Goal: Task Accomplishment & Management: Use online tool/utility

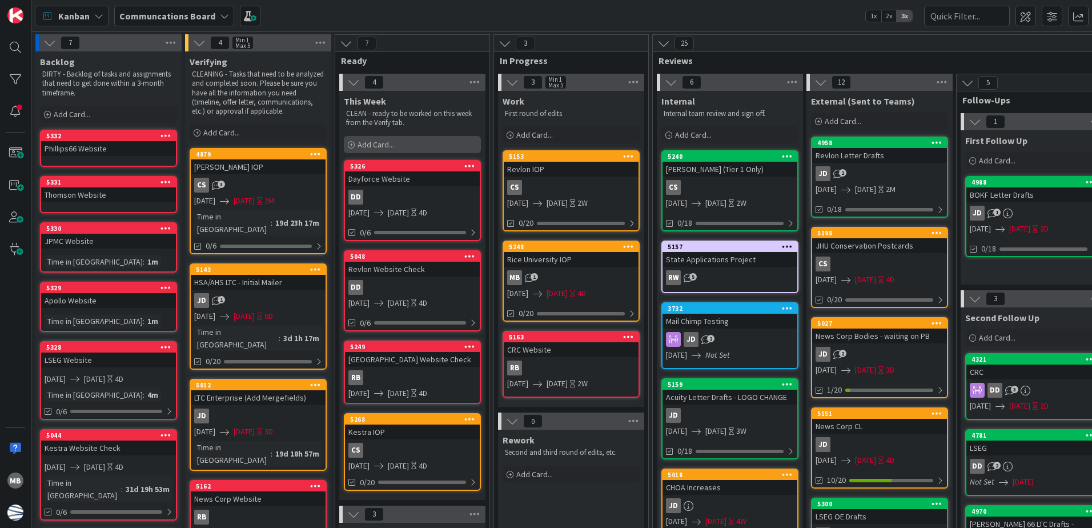
click at [425, 143] on div "Add Card..." at bounding box center [412, 144] width 137 height 17
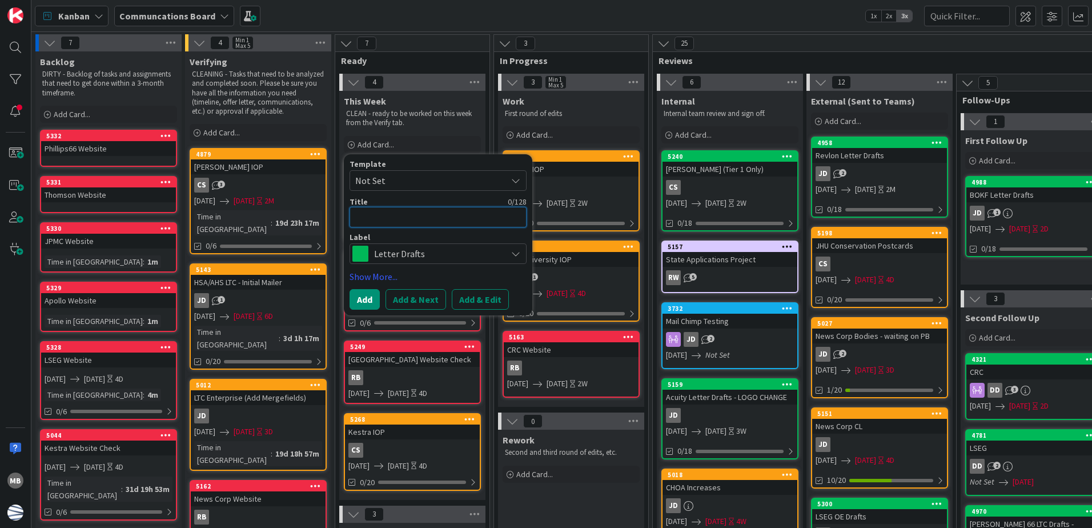
type textarea "U"
type textarea "x"
type textarea "UL"
type textarea "x"
type textarea "ULP"
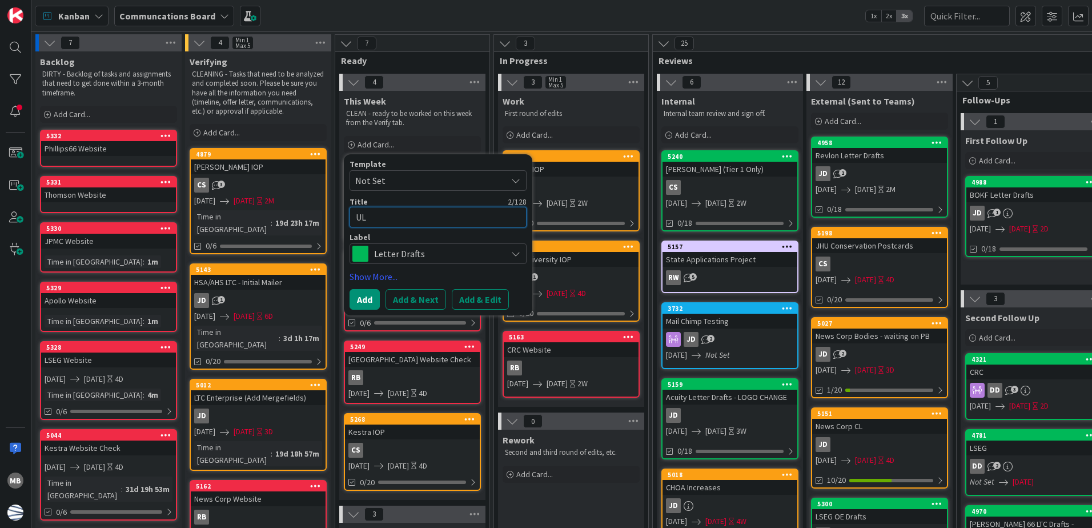
type textarea "x"
type textarea "ULP"
type textarea "x"
type textarea "ULP D"
type textarea "x"
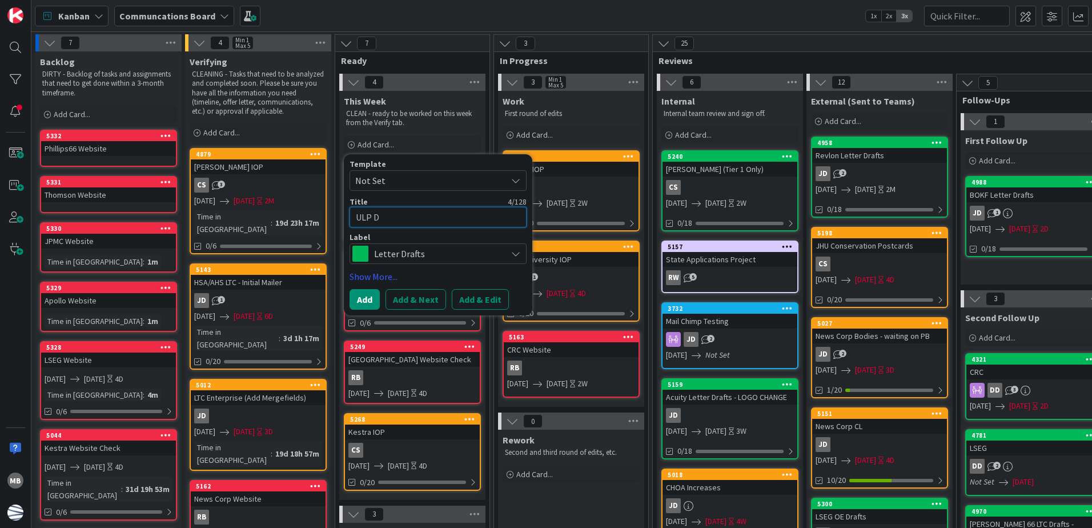
type textarea "ULP De"
type textarea "x"
type textarea "ULP Dea"
type textarea "x"
type textarea "ULP Dead"
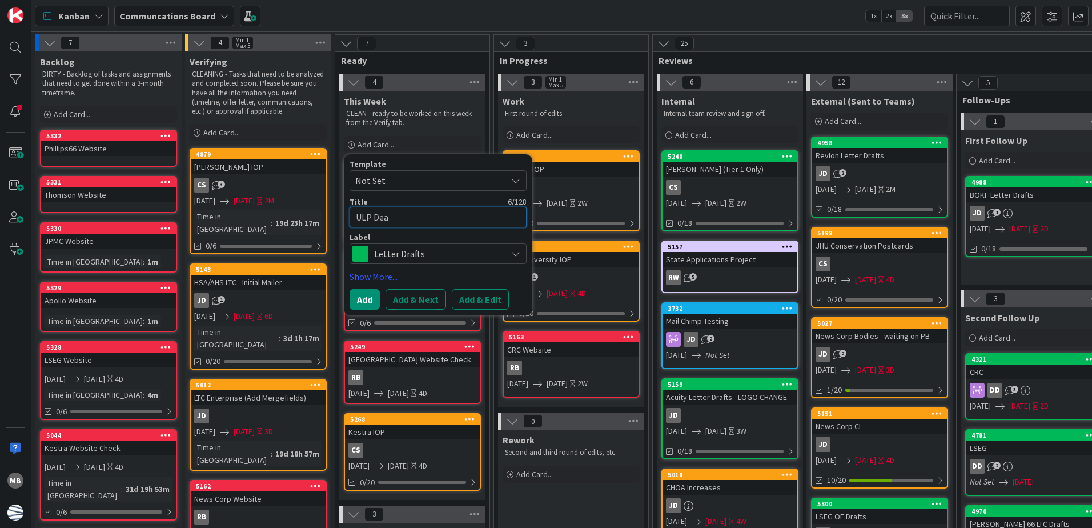
type textarea "x"
type textarea "ULP Deadl"
type textarea "x"
type textarea "ULP Deadli"
type textarea "x"
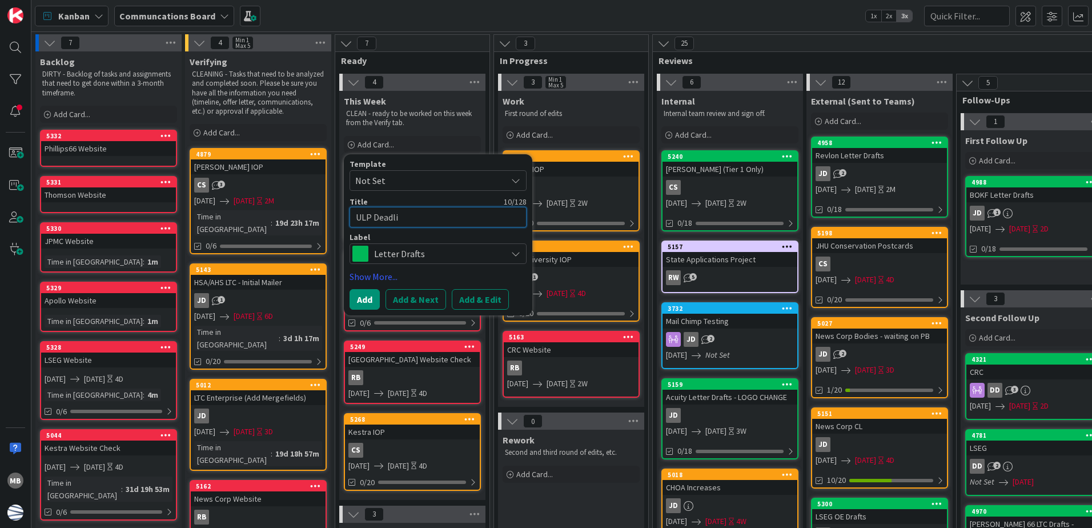
type textarea "ULP Deadlin"
type textarea "x"
type textarea "ULP Deadline"
type textarea "x"
type textarea "ULP Deadline"
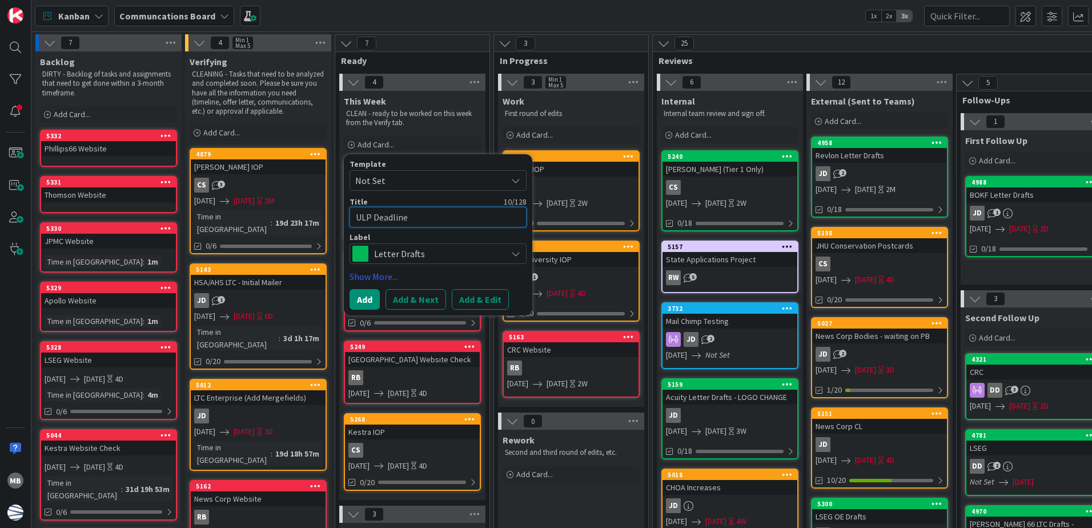
type textarea "x"
type textarea "ULP Deadline E"
type textarea "x"
type textarea "ULP Deadline Ex"
type textarea "x"
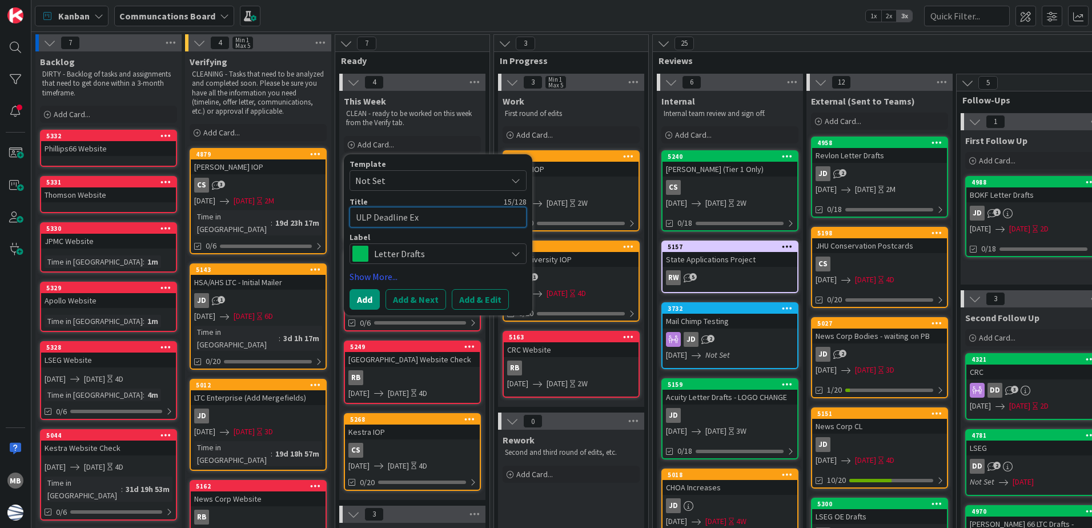
type textarea "ULP Deadline Ext"
type textarea "x"
type textarea "ULP Deadline Exte"
type textarea "x"
type textarea "ULP Deadline Exten"
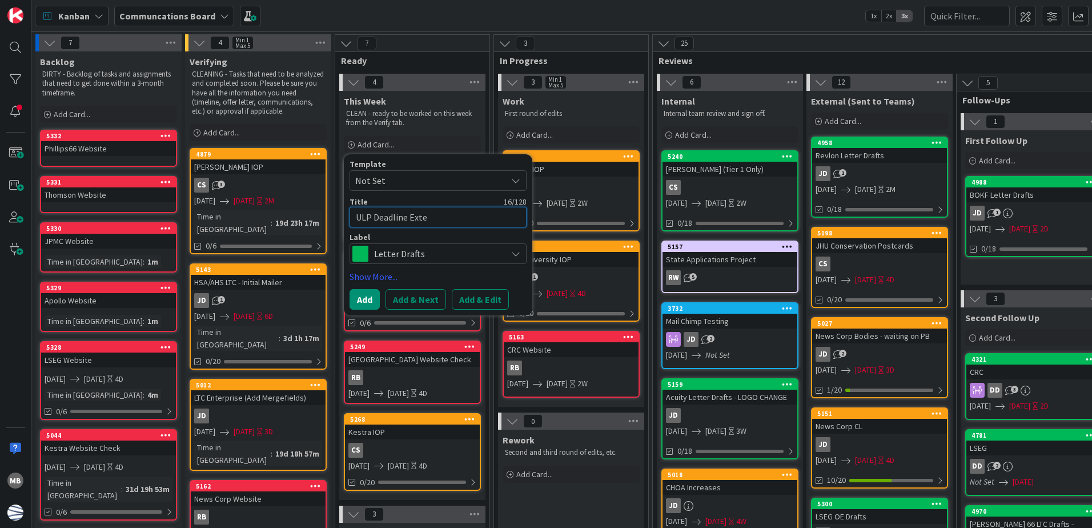
type textarea "x"
type textarea "ULP Deadline Extens"
type textarea "x"
type textarea "ULP Deadline Extensi"
type textarea "x"
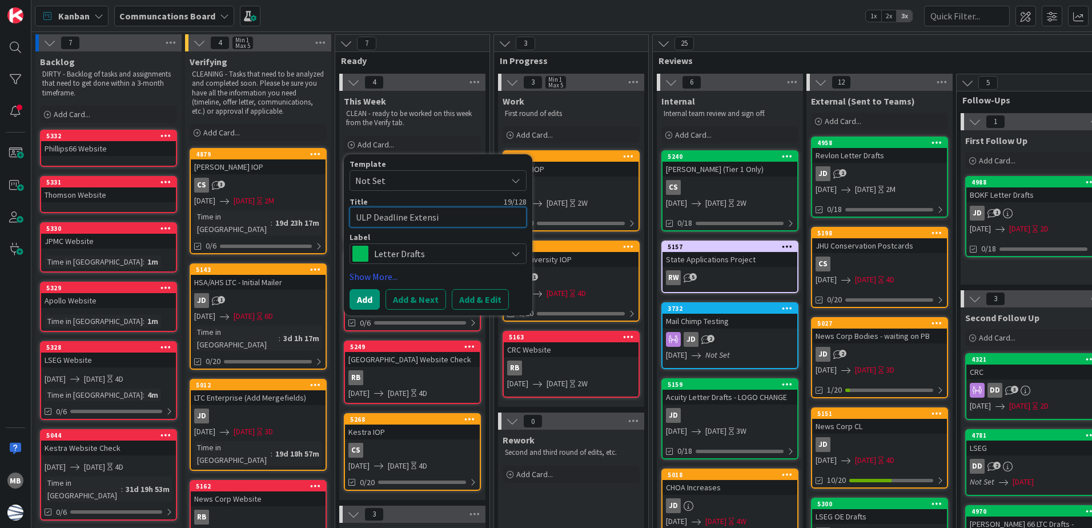
type textarea "ULP Deadline Extensio"
type textarea "x"
type textarea "ULP Deadline Extension"
type textarea "x"
type textarea "ULP Deadline Extension"
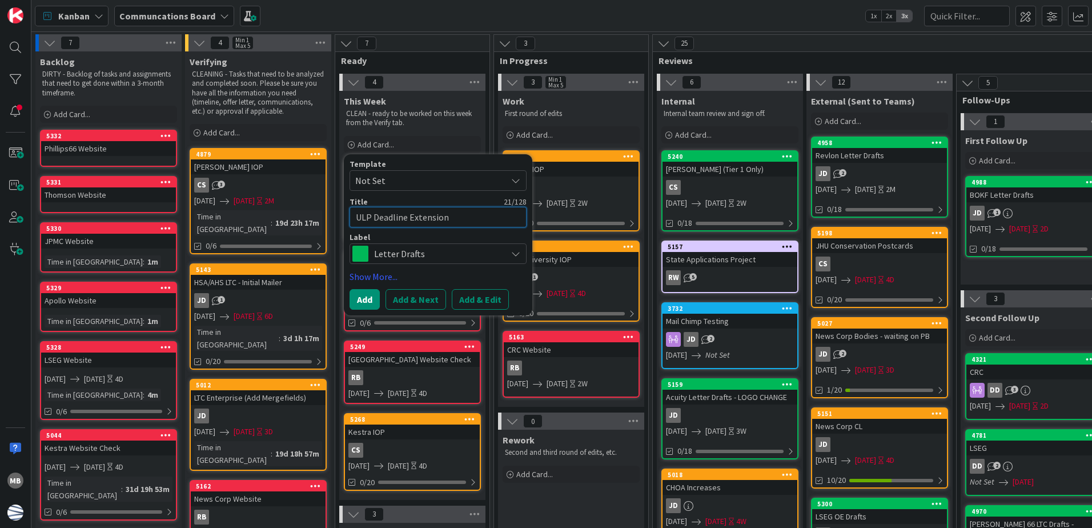
type textarea "x"
type textarea "ULP Deadline Extension E"
type textarea "x"
type textarea "ULP Deadline Extension E-"
type textarea "x"
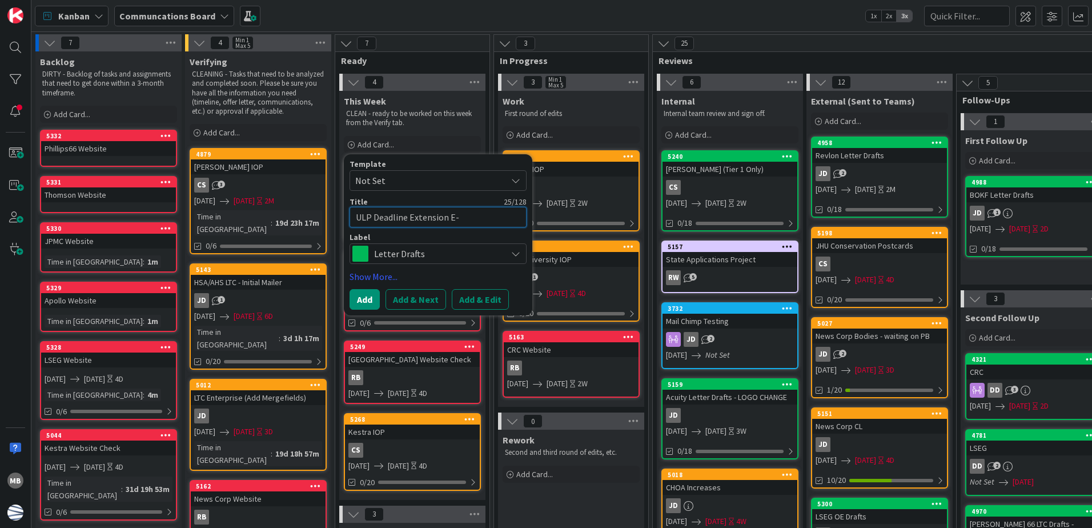
type textarea "ULP Deadline Extension E-m"
type textarea "x"
type textarea "ULP Deadline Extension E-ma"
type textarea "x"
type textarea "ULP Deadline Extension E-mai"
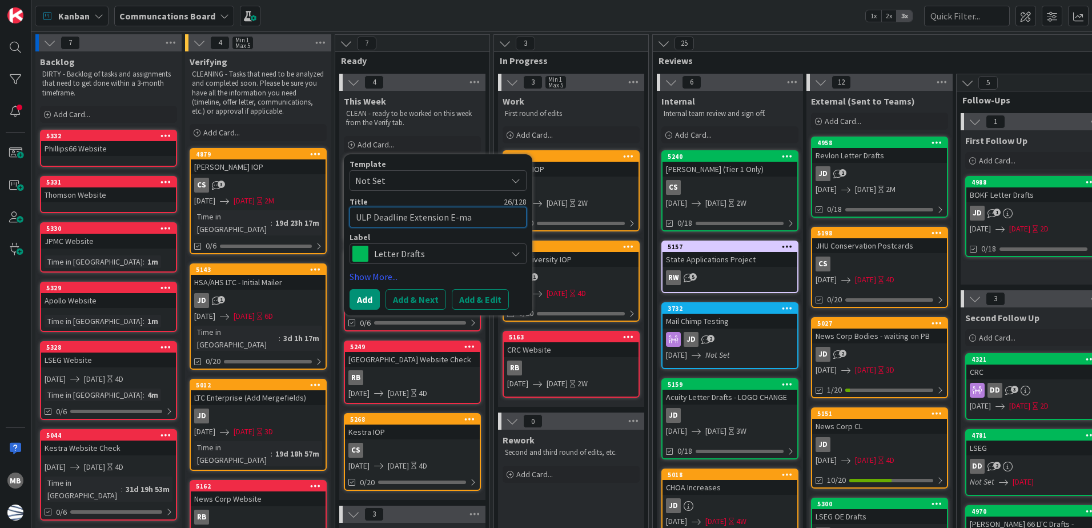
type textarea "x"
type textarea "ULP Deadline Extension E-mail"
type textarea "x"
type textarea "ULP Deadline Extension E-mail"
drag, startPoint x: 381, startPoint y: 274, endPoint x: 445, endPoint y: 259, distance: 65.6
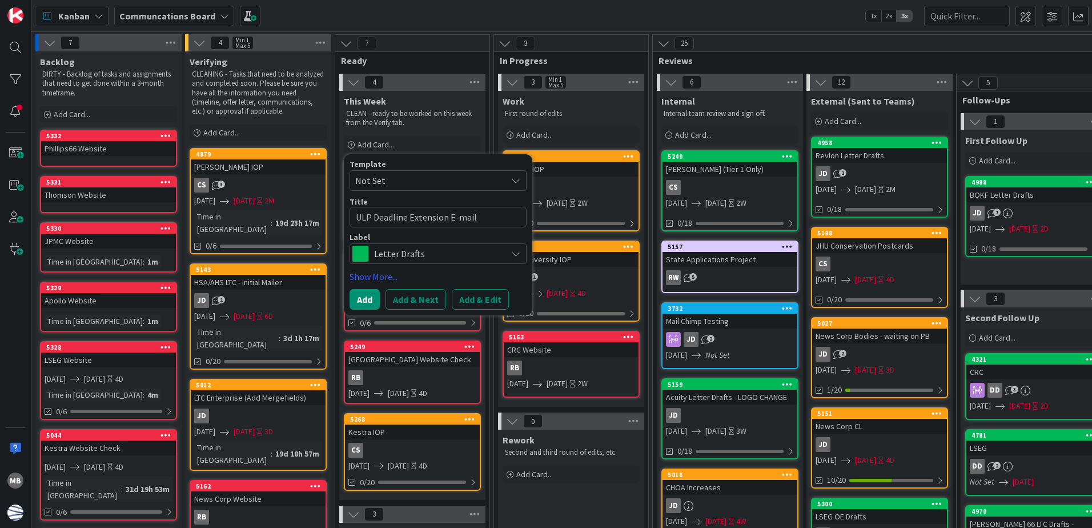
click at [381, 273] on link "Show More..." at bounding box center [437, 276] width 177 height 14
type textarea "x"
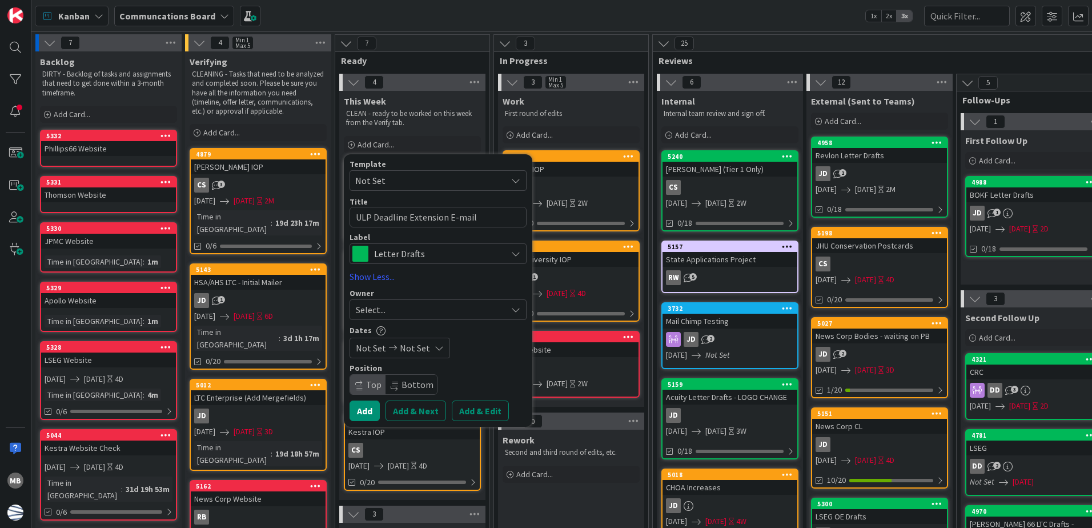
click at [414, 344] on span "Not Set" at bounding box center [415, 348] width 30 height 14
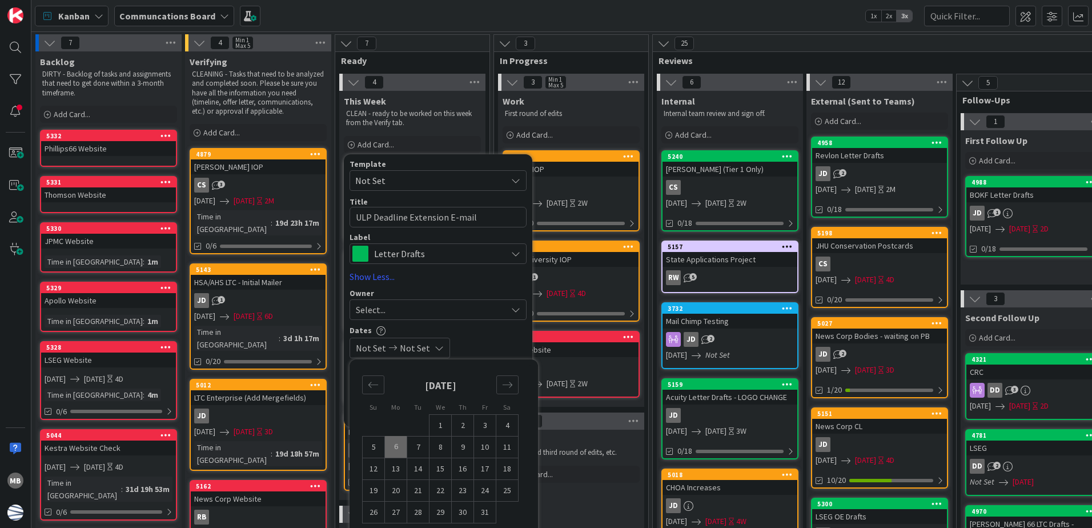
click at [396, 441] on td "6" at bounding box center [396, 447] width 22 height 22
type input "[DATE]"
type textarea "x"
drag, startPoint x: 421, startPoint y: 446, endPoint x: 436, endPoint y: 418, distance: 31.9
click at [421, 446] on td "7" at bounding box center [418, 447] width 22 height 22
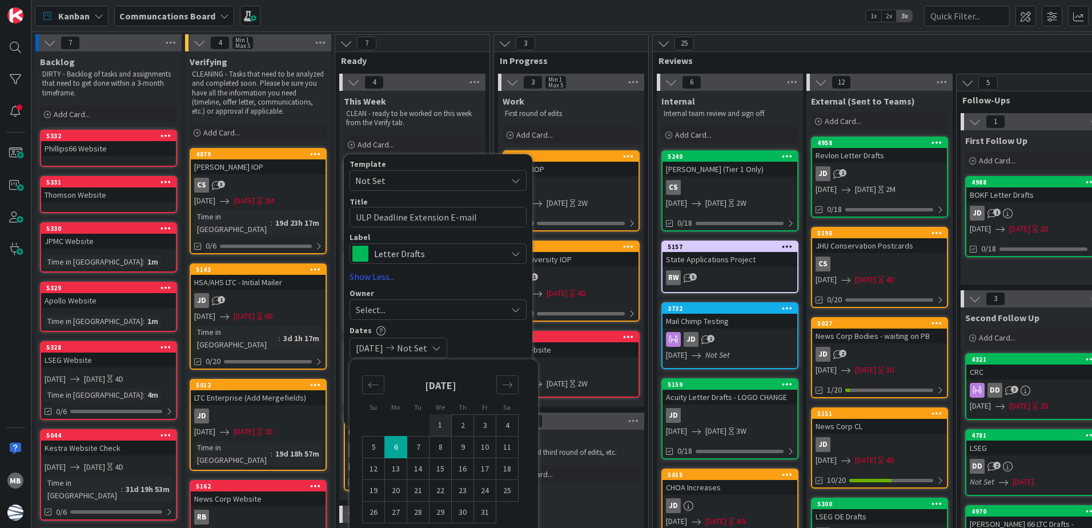
type input "[DATE]"
click at [500, 328] on div "Dates" at bounding box center [437, 330] width 177 height 10
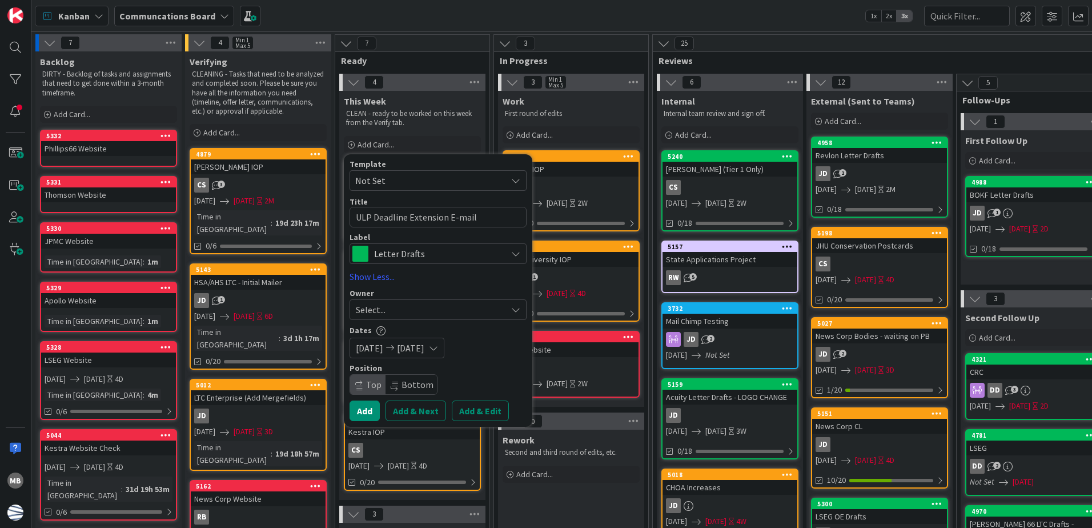
click at [414, 309] on div "Select..." at bounding box center [431, 310] width 151 height 14
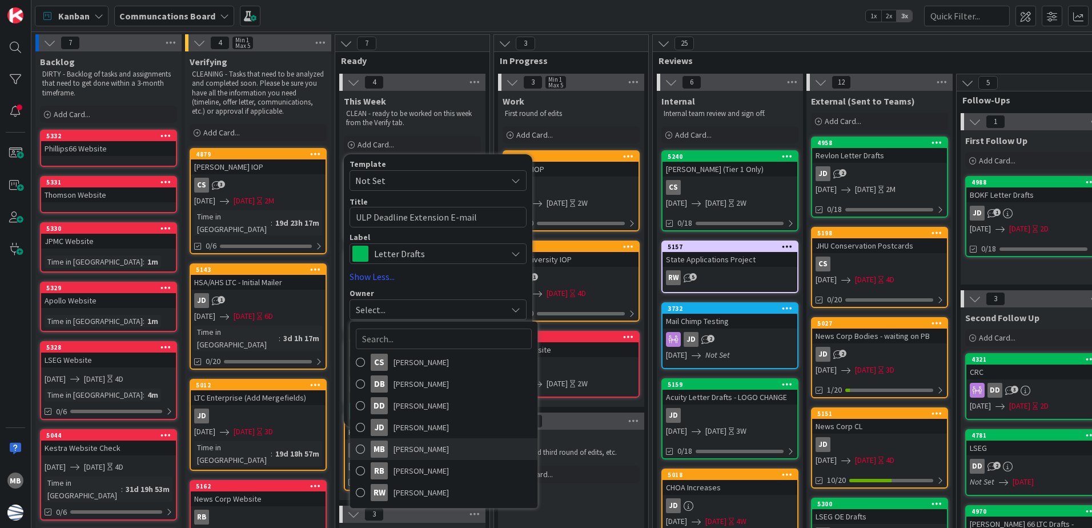
click at [457, 444] on link "MB [PERSON_NAME]" at bounding box center [443, 449] width 187 height 22
type textarea "x"
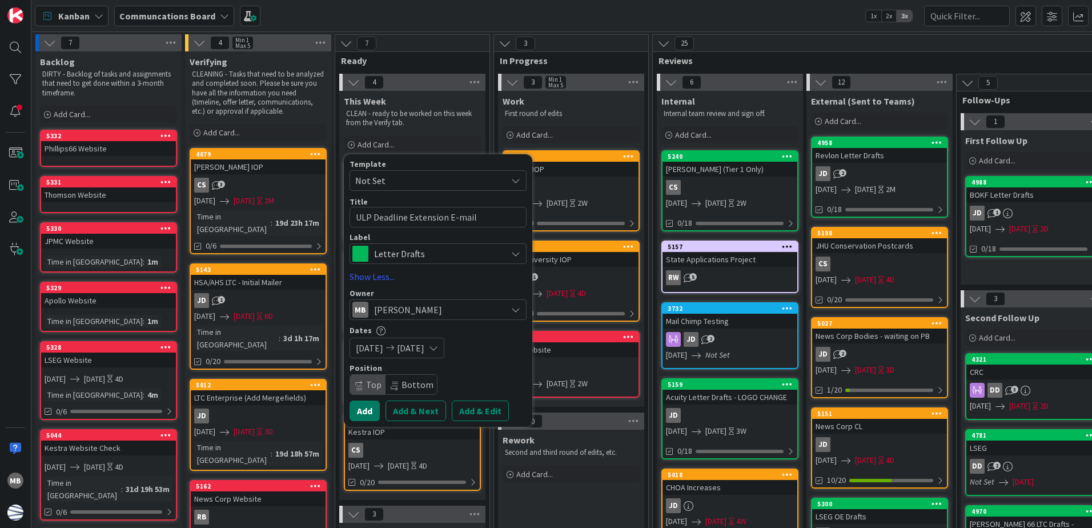
click at [363, 409] on button "Add" at bounding box center [364, 410] width 30 height 21
